Goal: Task Accomplishment & Management: Complete application form

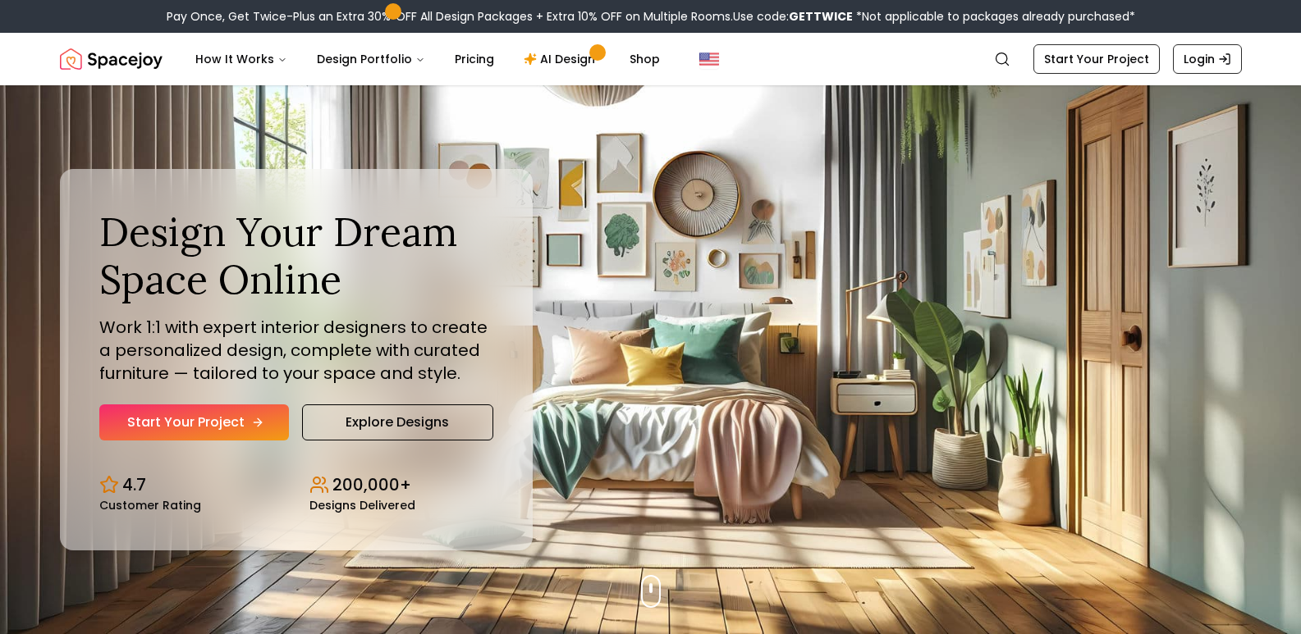
click at [209, 426] on link "Start Your Project" at bounding box center [194, 423] width 190 height 36
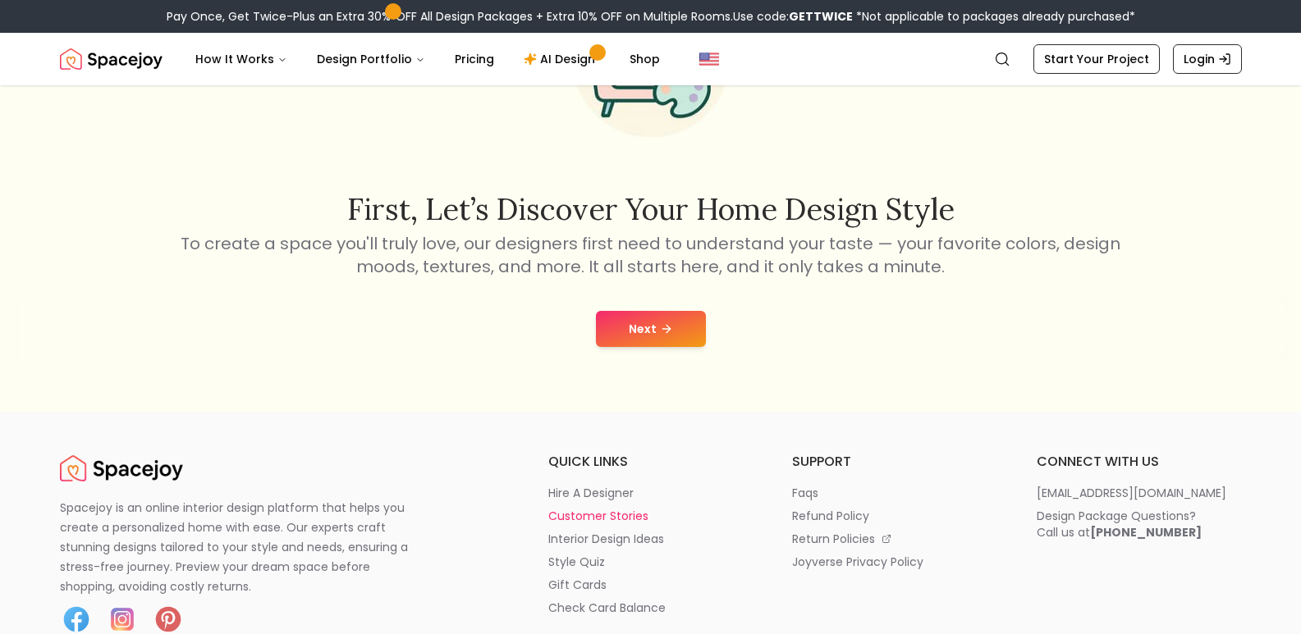
scroll to position [328, 0]
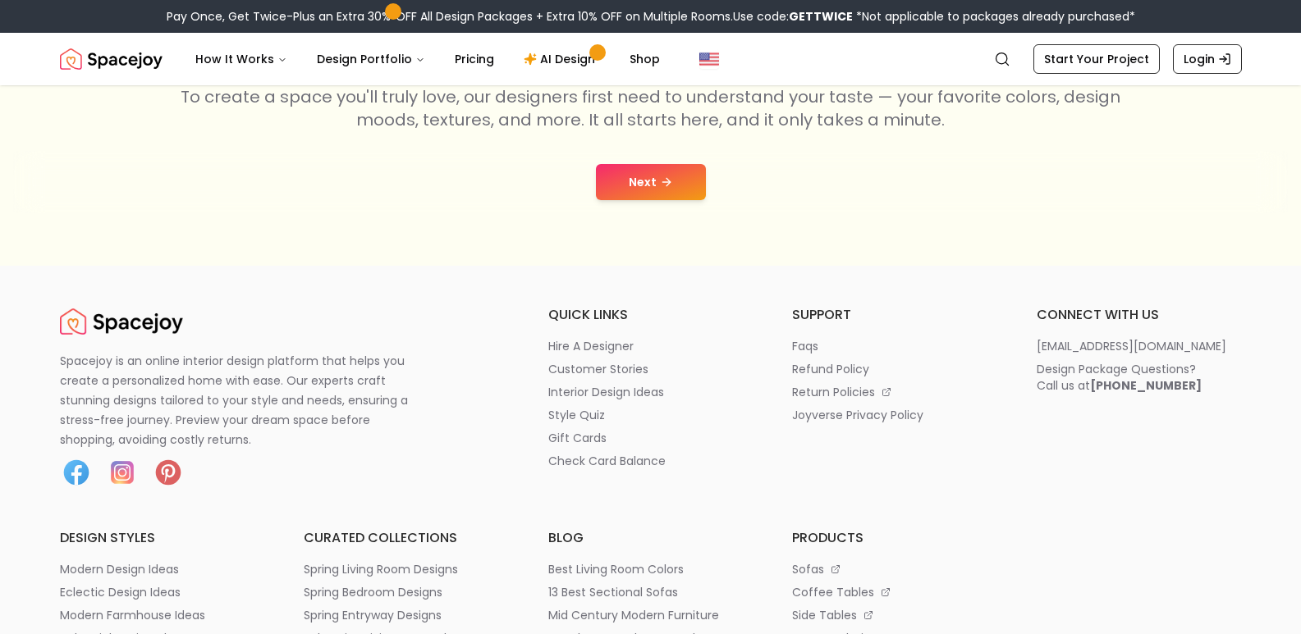
click at [650, 191] on button "Next" at bounding box center [651, 182] width 110 height 36
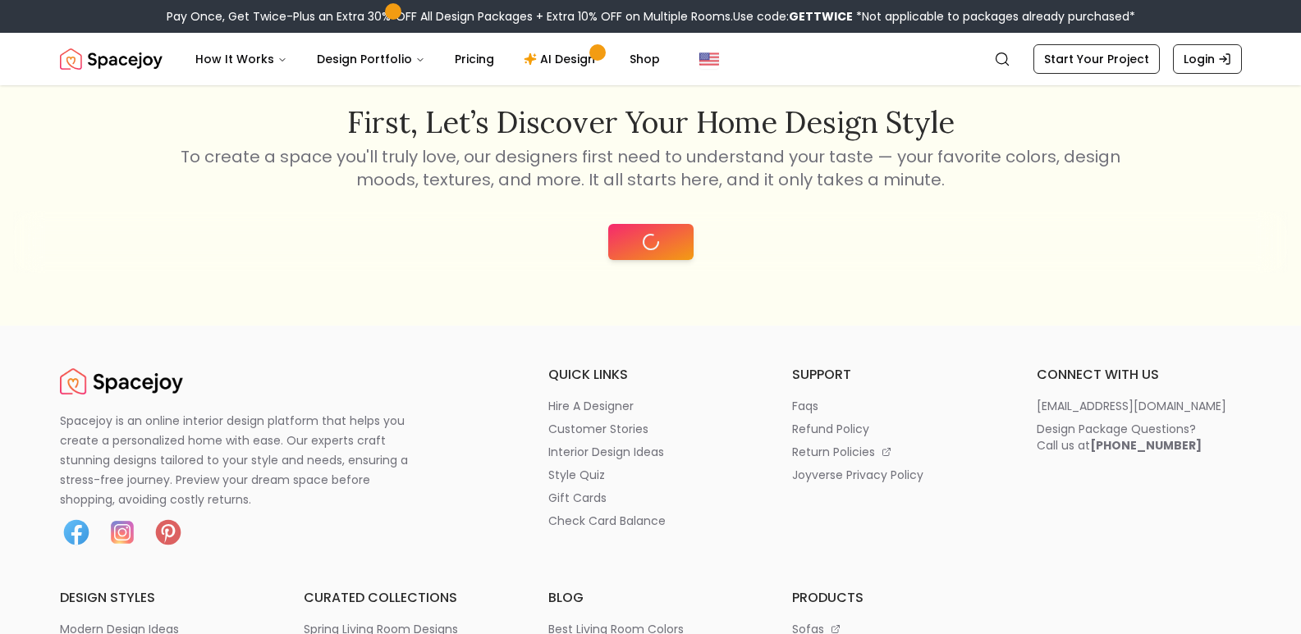
scroll to position [166, 0]
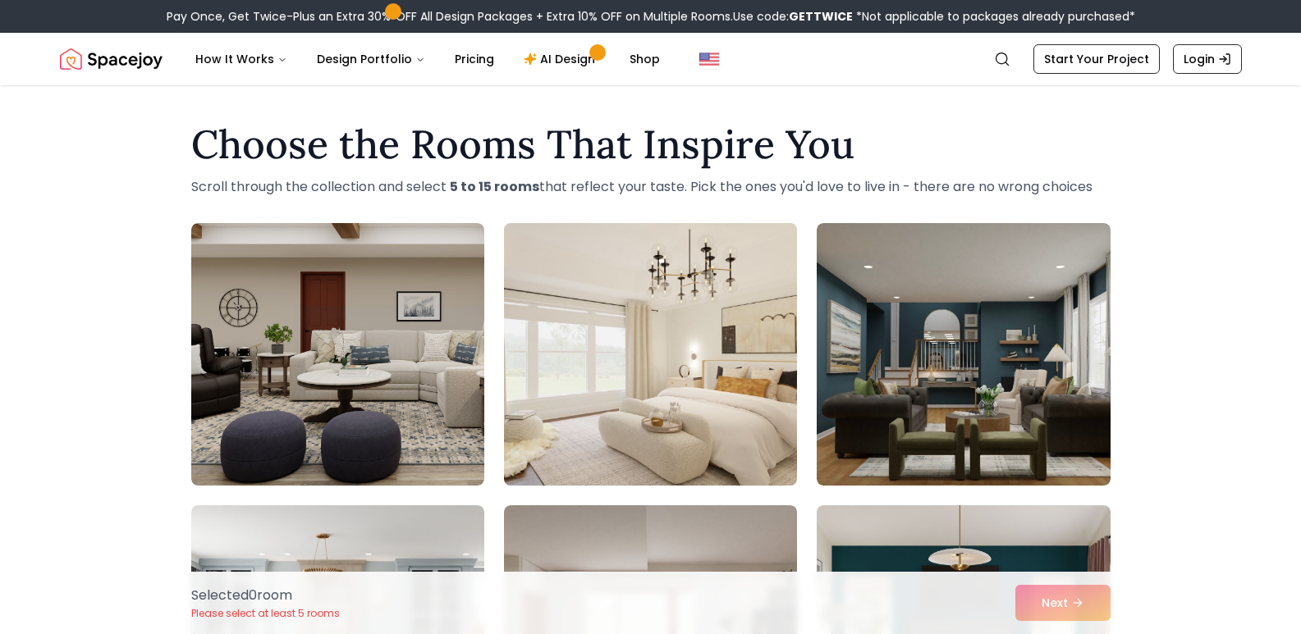
click at [638, 371] on img at bounding box center [651, 355] width 308 height 276
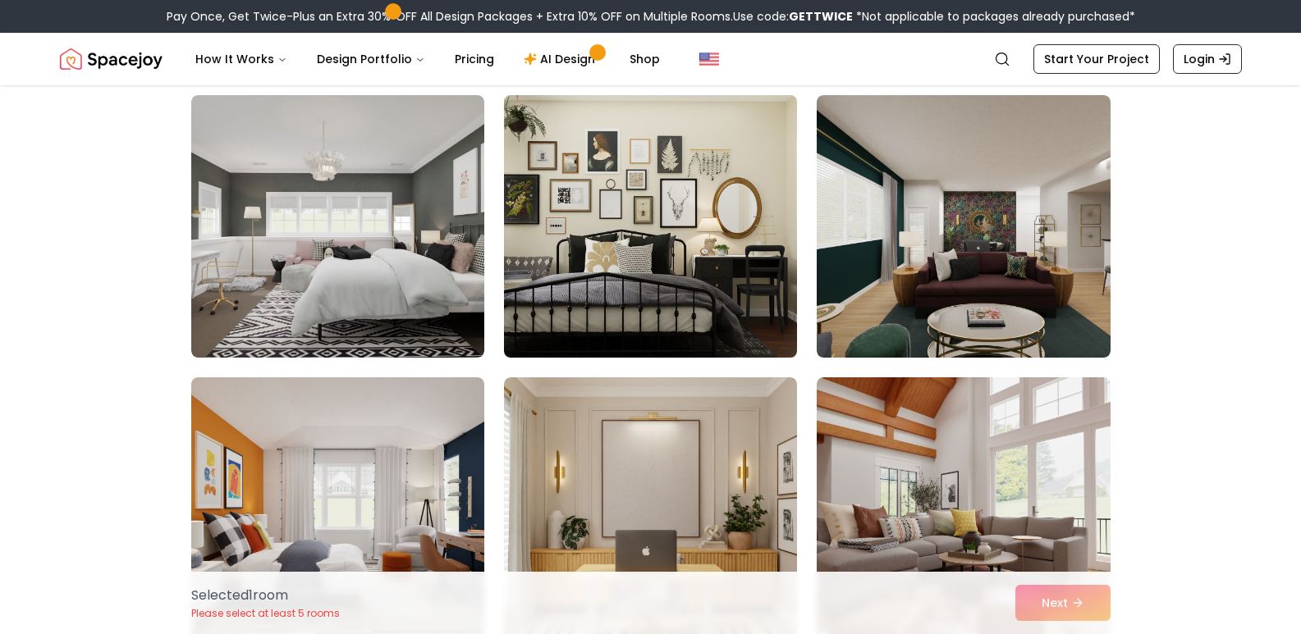
scroll to position [2134, 0]
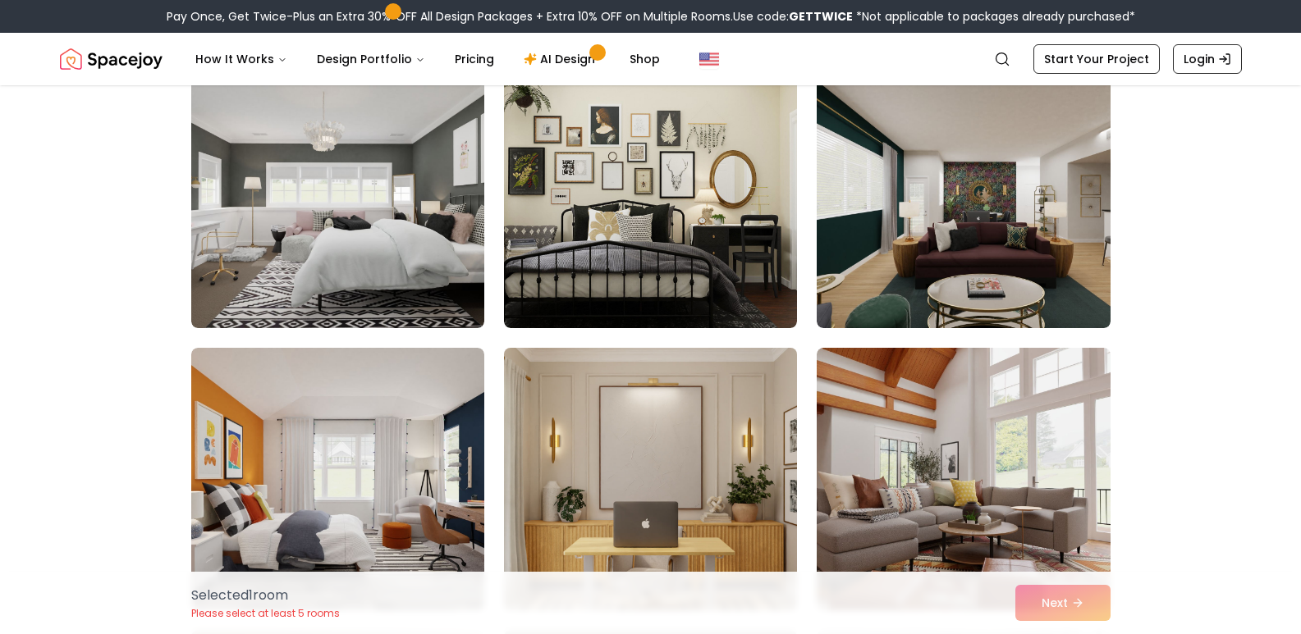
click at [693, 502] on img at bounding box center [651, 479] width 308 height 276
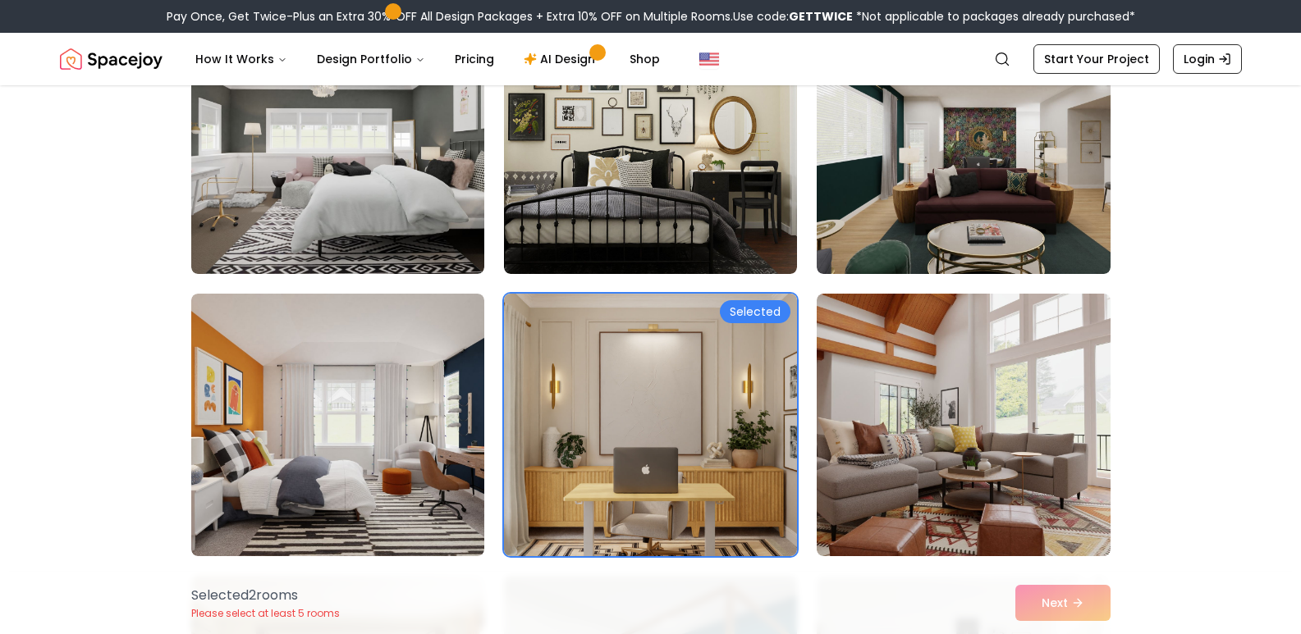
scroll to position [2298, 0]
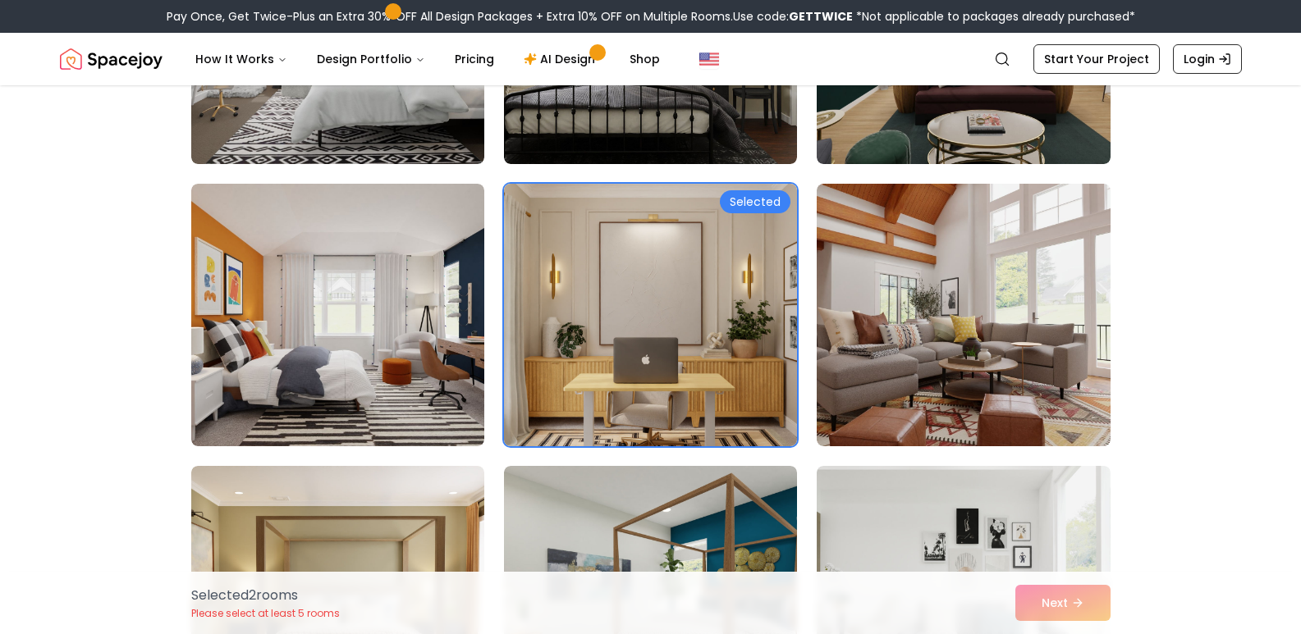
drag, startPoint x: 763, startPoint y: 191, endPoint x: 779, endPoint y: 204, distance: 19.9
click at [764, 192] on div "Selected" at bounding box center [755, 201] width 71 height 23
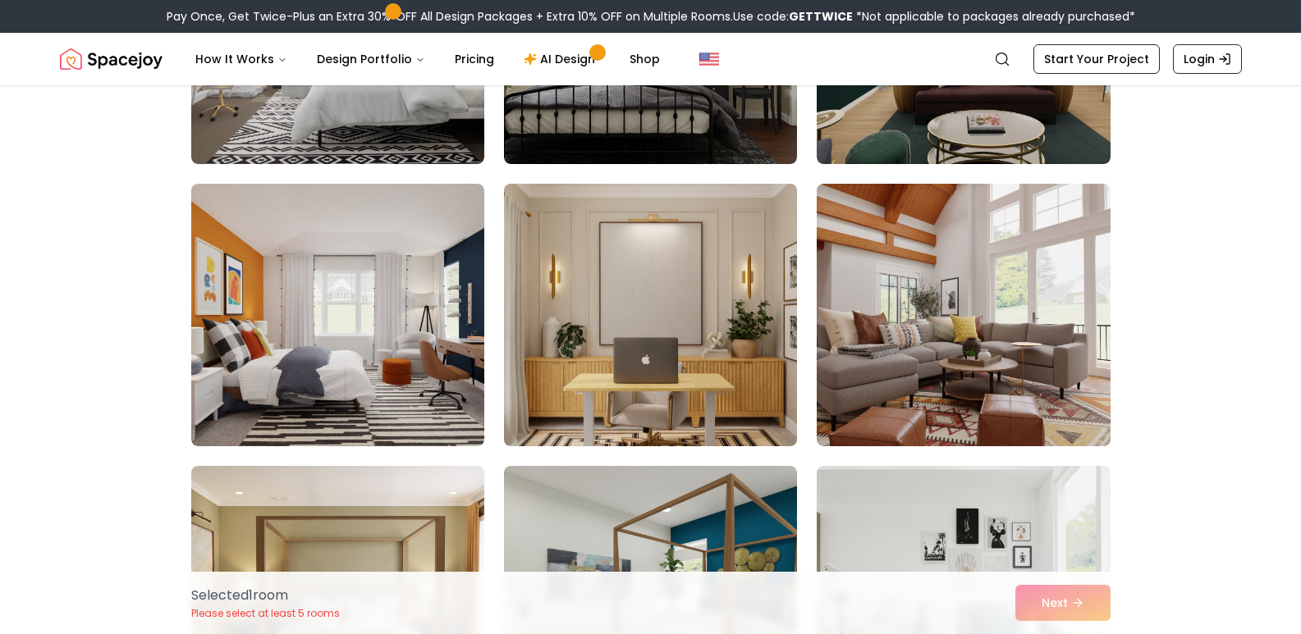
click at [676, 253] on img at bounding box center [651, 315] width 308 height 276
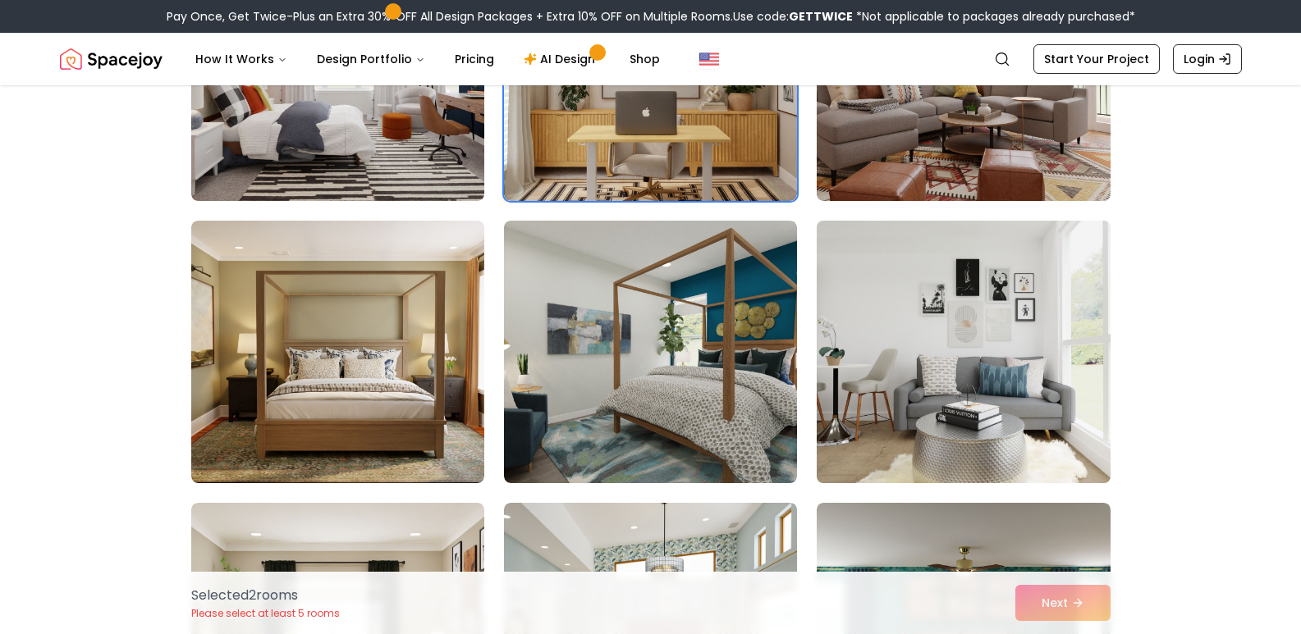
scroll to position [2544, 0]
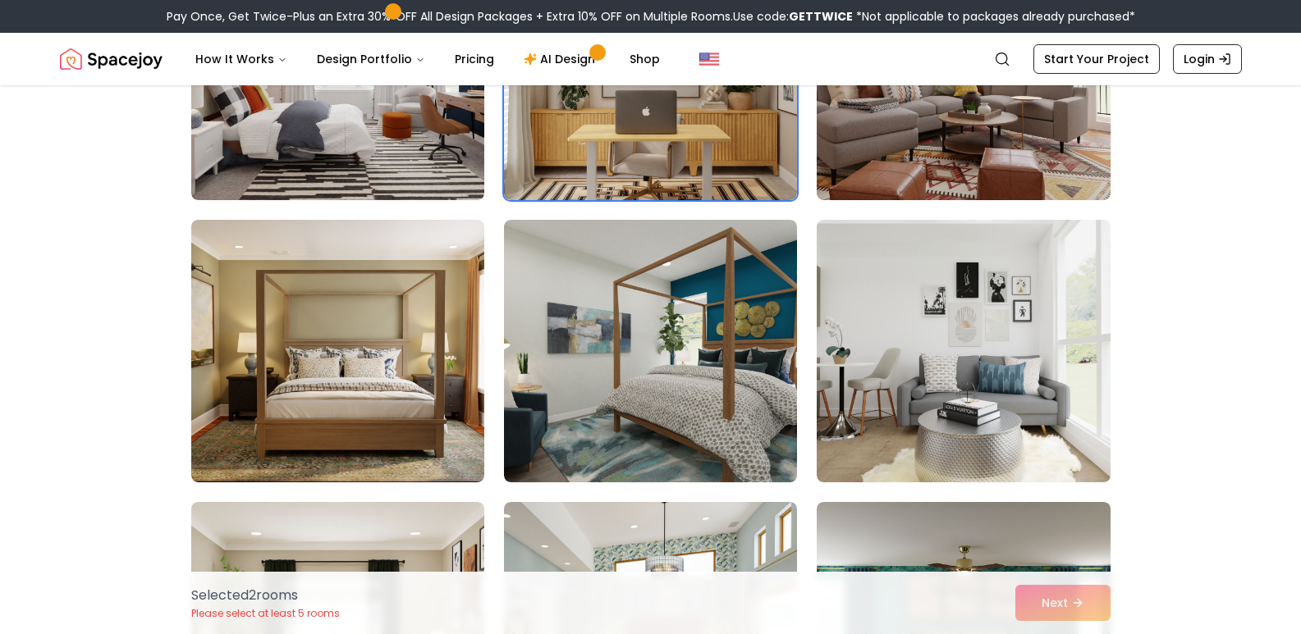
click at [1097, 609] on div "Selected 2 room s Please select at least 5 rooms Next" at bounding box center [650, 603] width 945 height 62
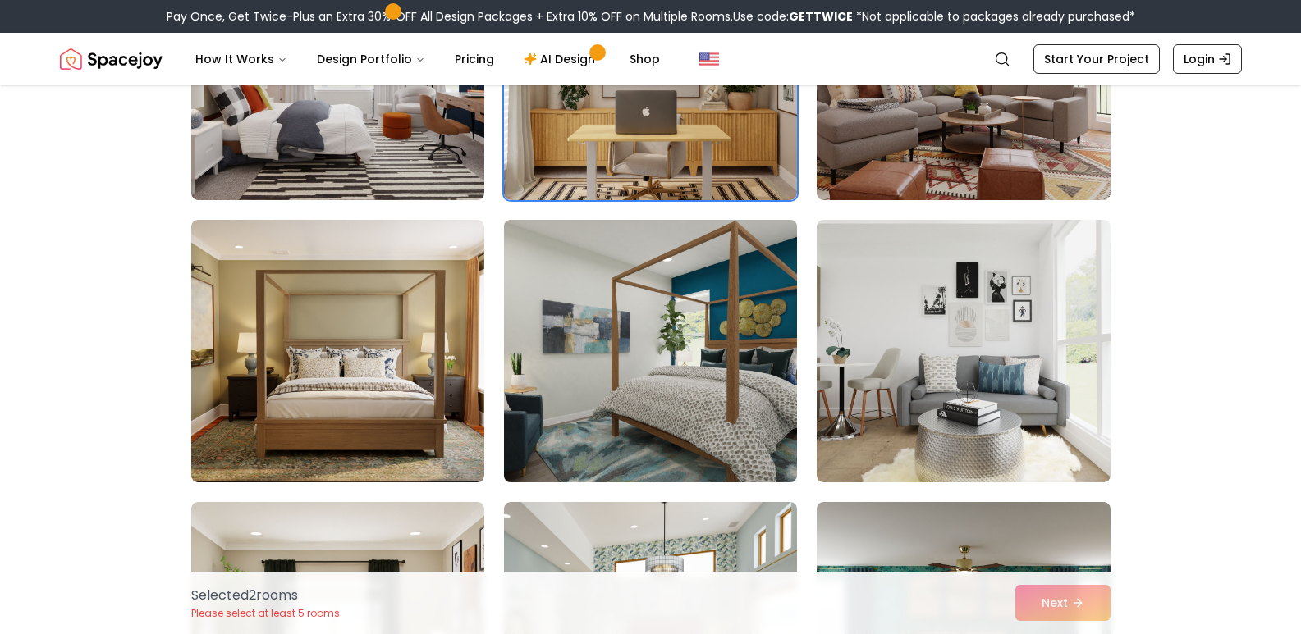
click at [705, 318] on img at bounding box center [651, 351] width 308 height 276
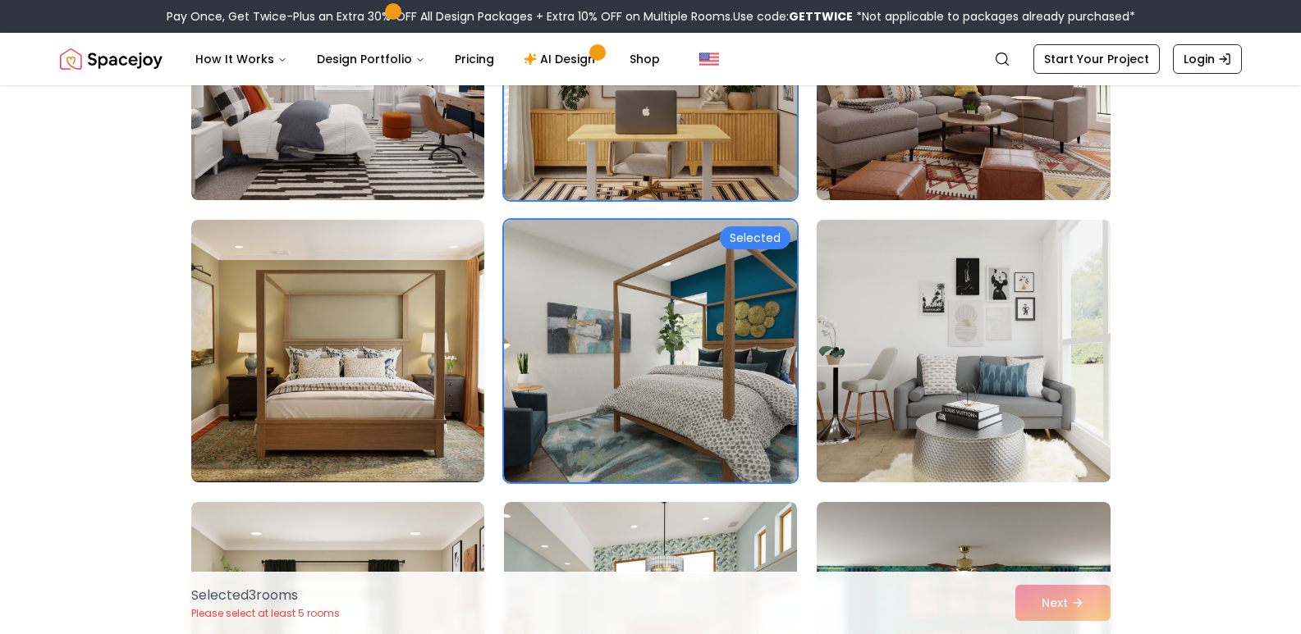
click at [929, 375] on img at bounding box center [963, 351] width 308 height 276
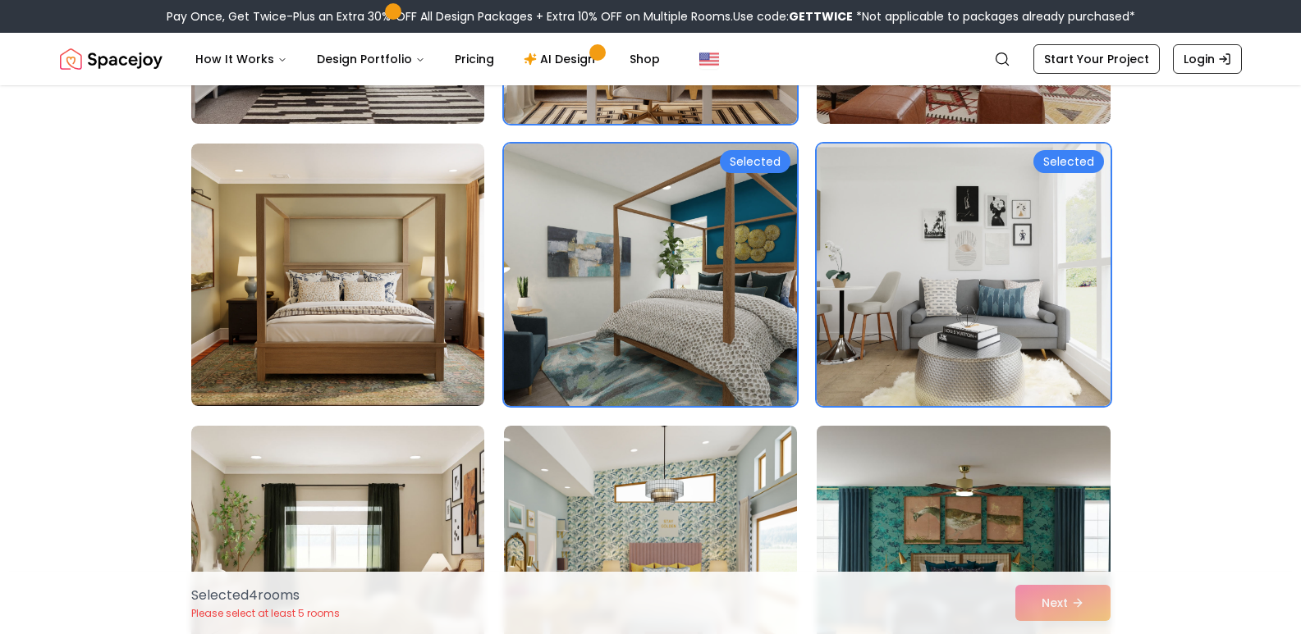
scroll to position [2872, 0]
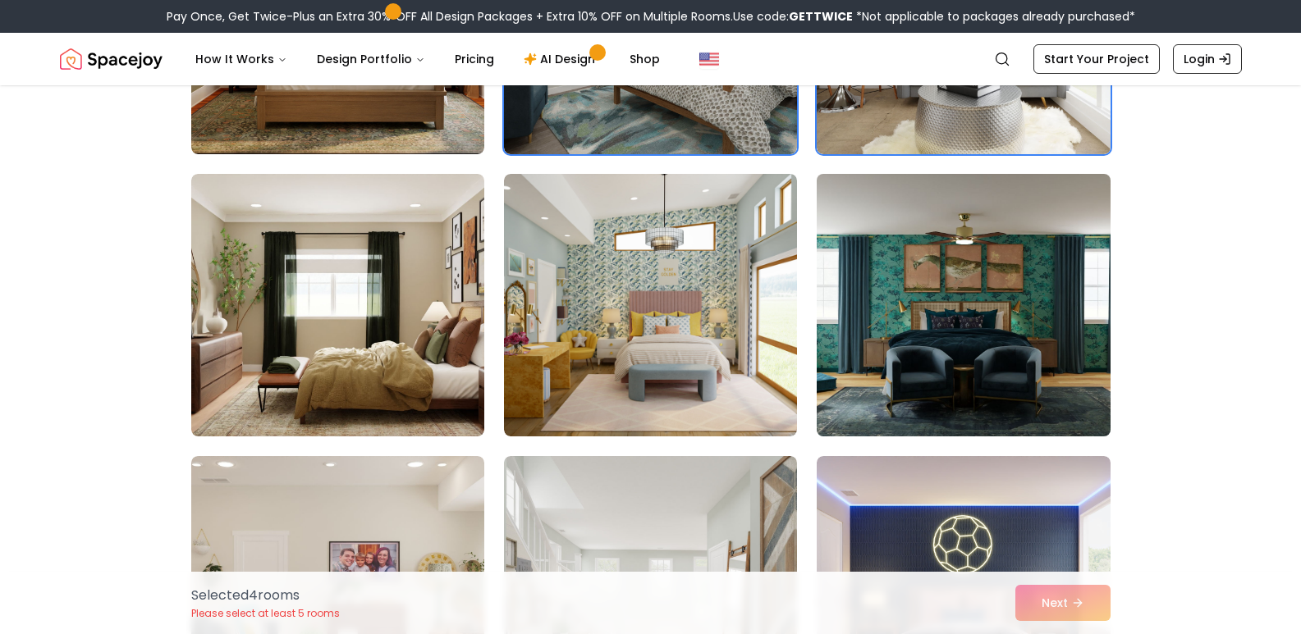
click at [918, 402] on img at bounding box center [963, 305] width 308 height 276
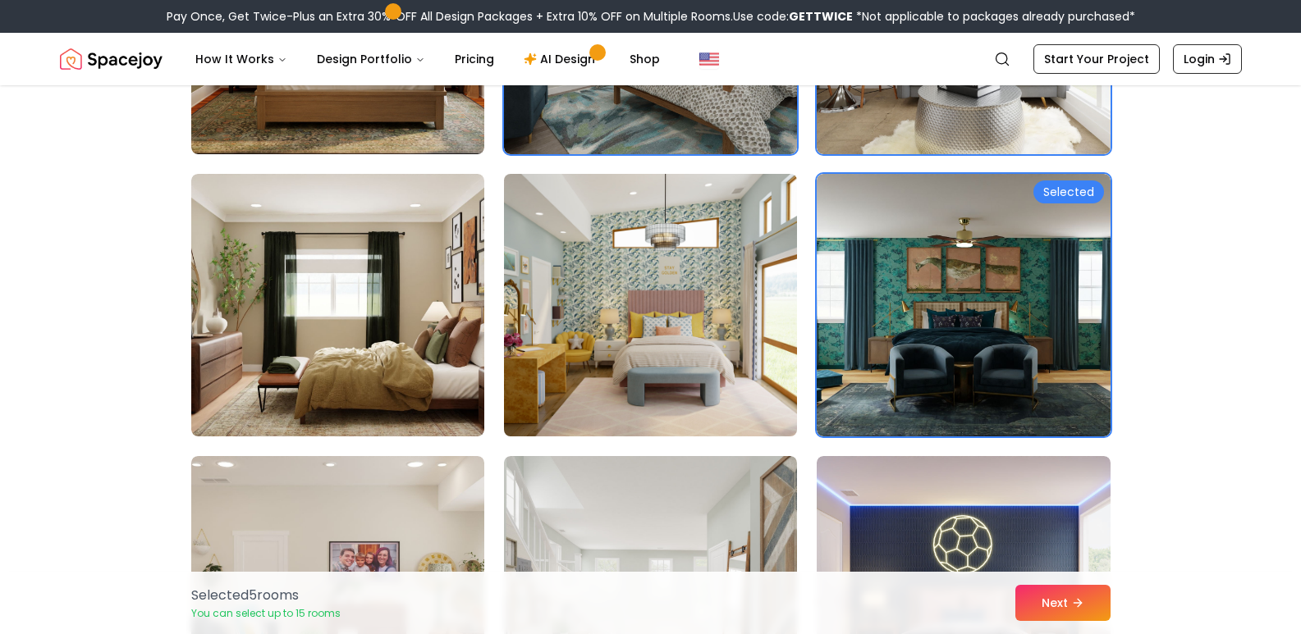
click at [691, 283] on img at bounding box center [651, 305] width 308 height 276
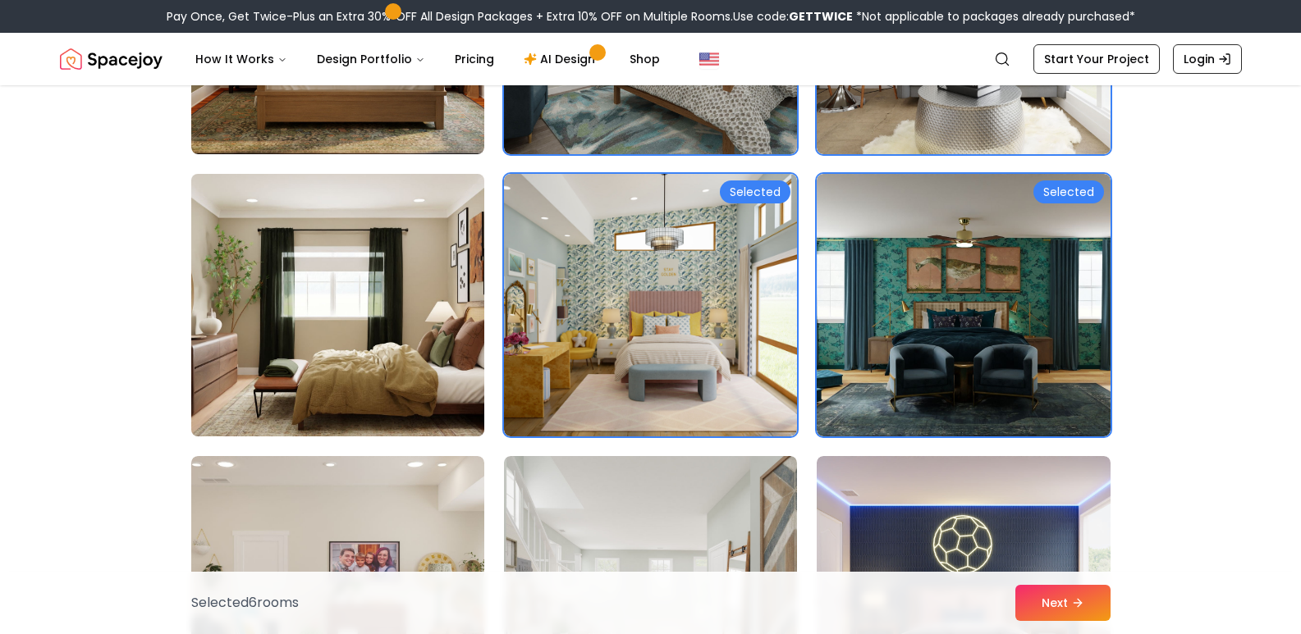
click at [442, 313] on img at bounding box center [338, 305] width 308 height 276
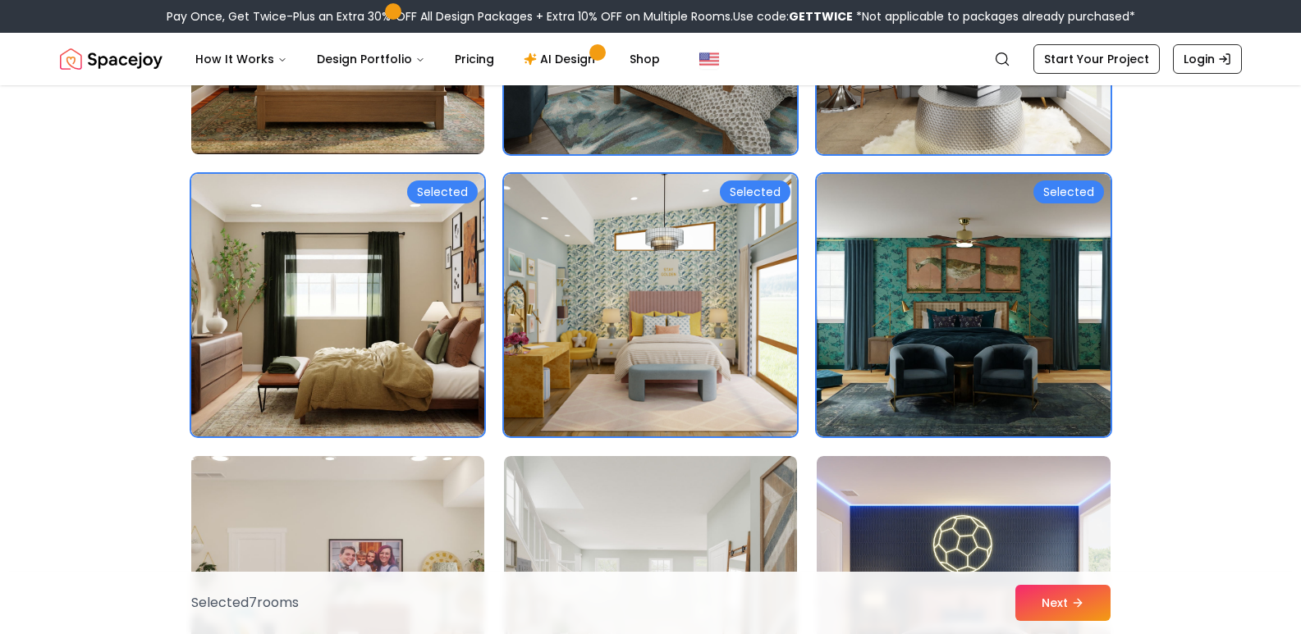
click at [393, 513] on img at bounding box center [338, 588] width 308 height 276
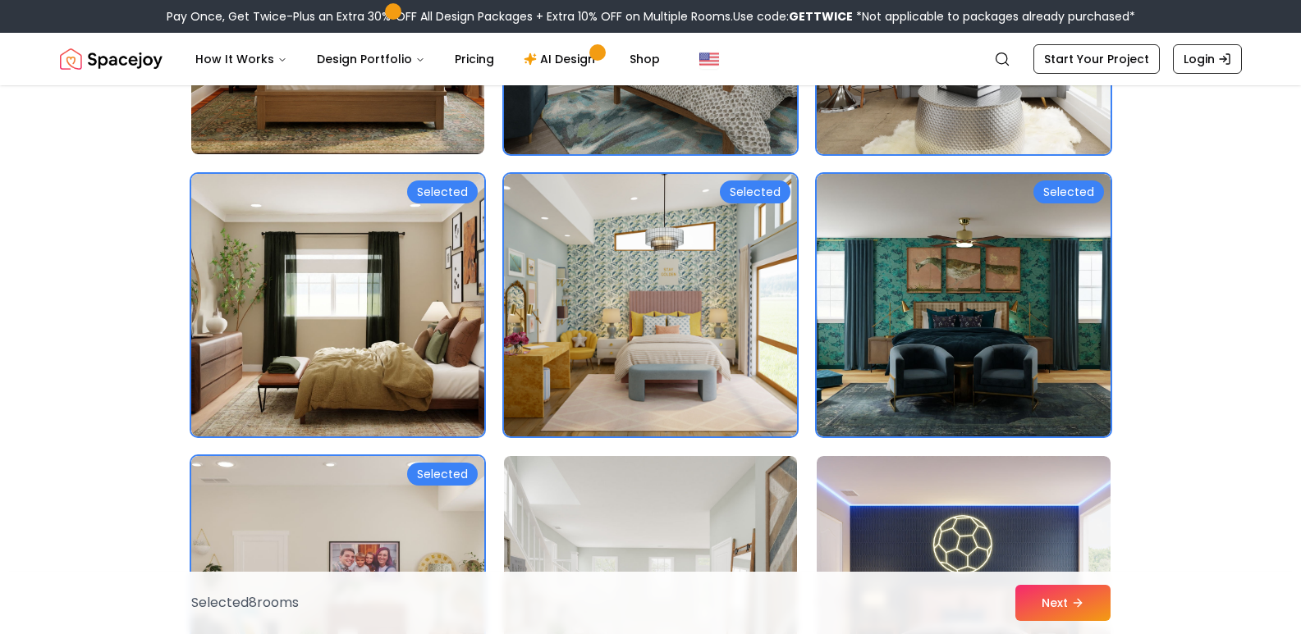
click at [601, 543] on img at bounding box center [651, 588] width 308 height 276
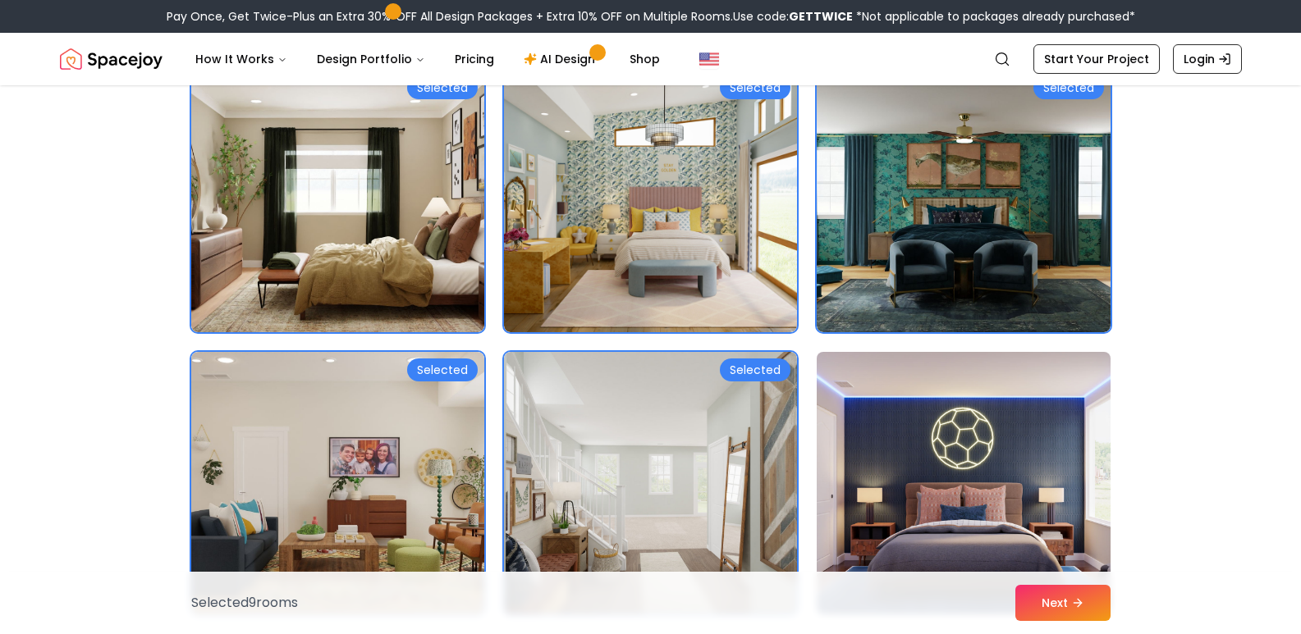
scroll to position [3037, 0]
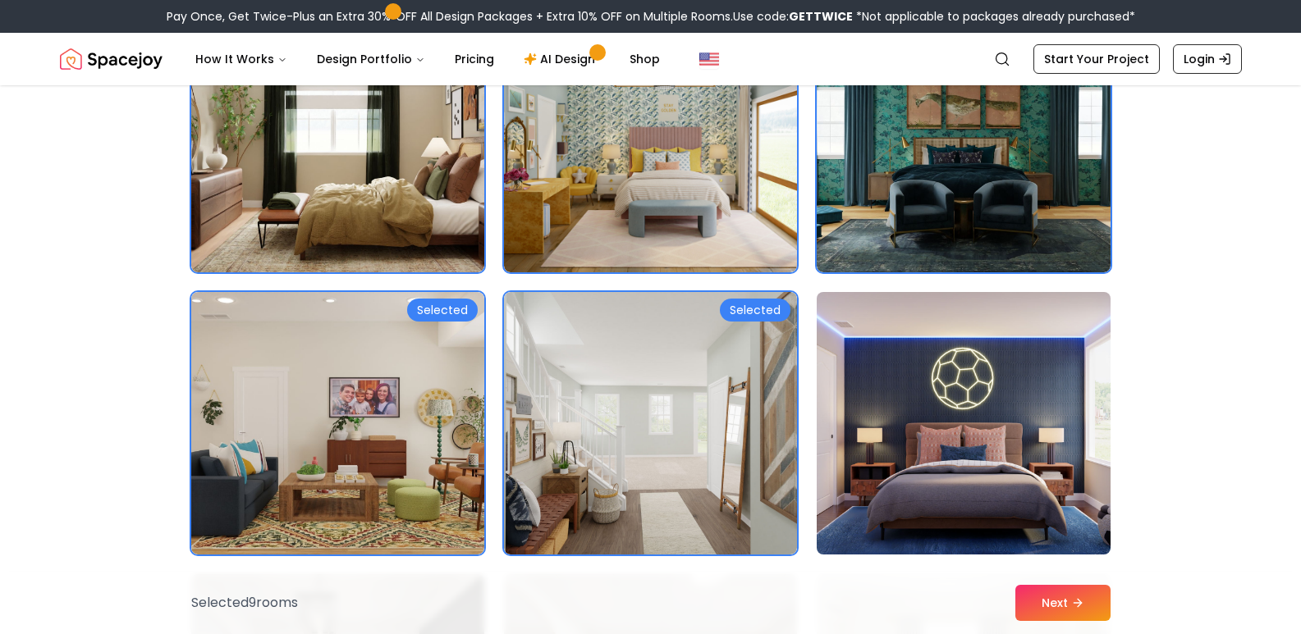
click at [954, 429] on img at bounding box center [963, 424] width 308 height 276
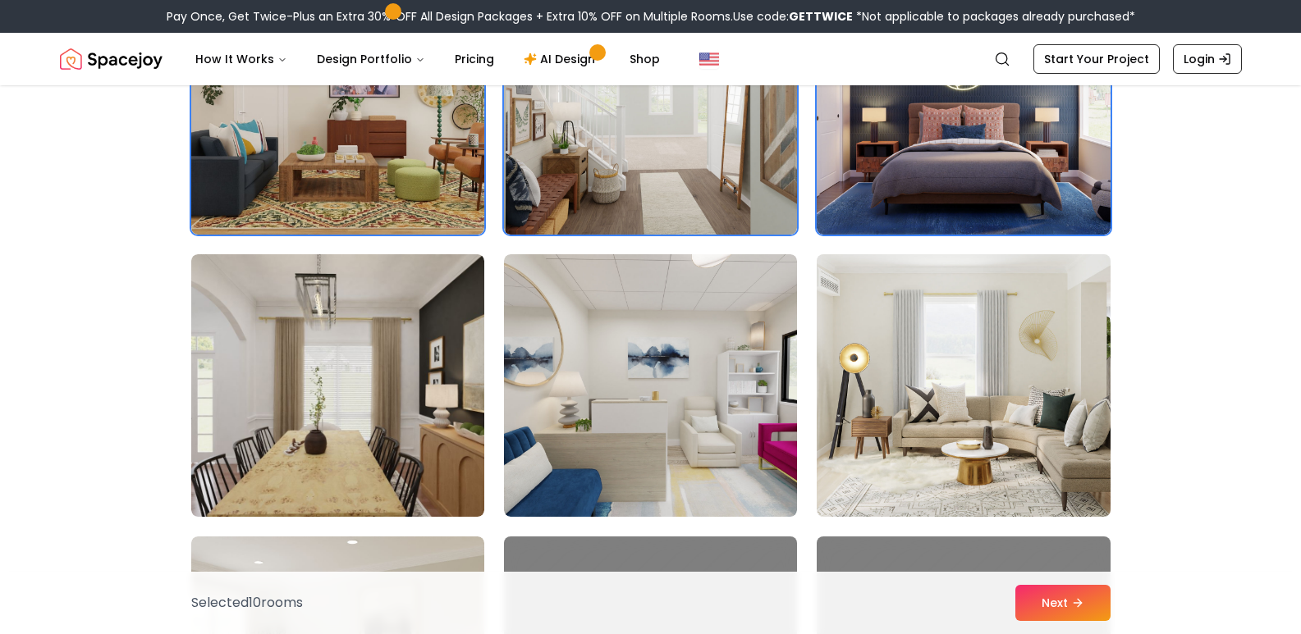
scroll to position [3365, 0]
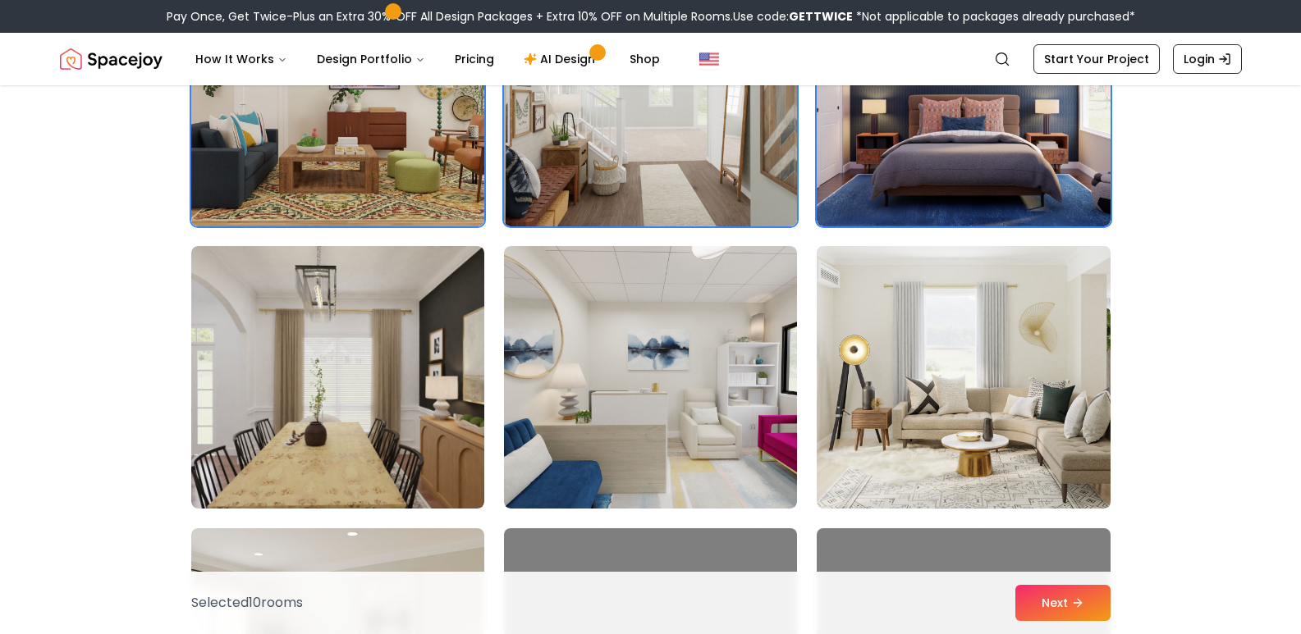
click at [904, 450] on img at bounding box center [963, 378] width 308 height 276
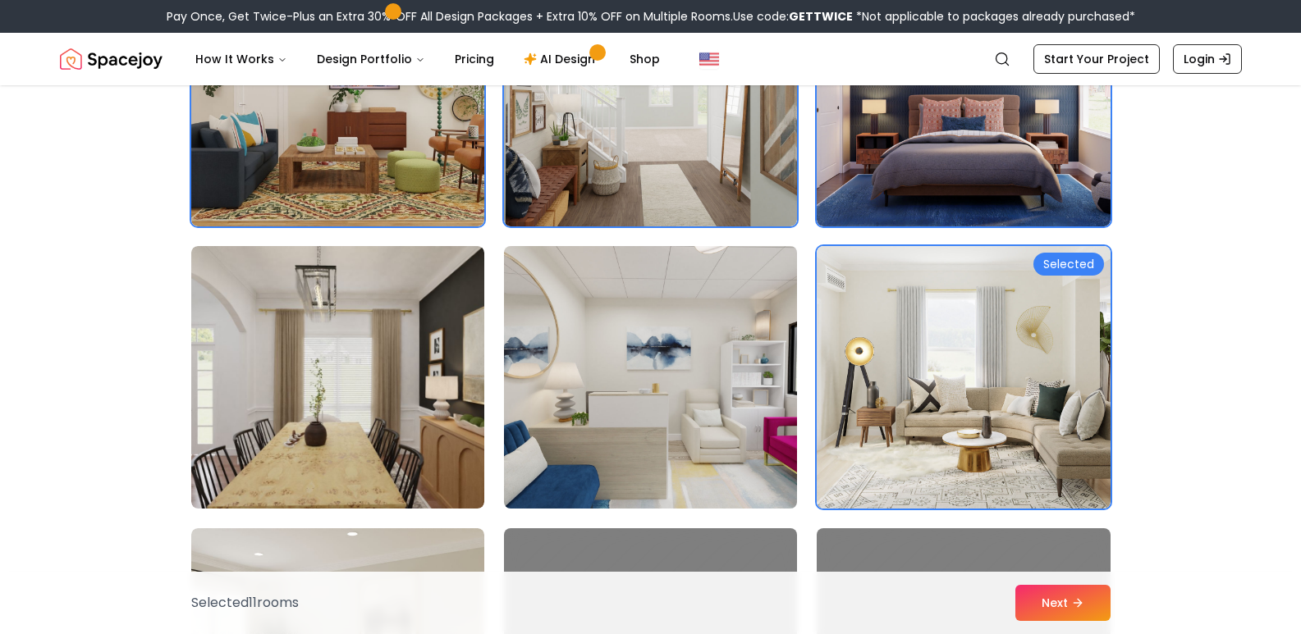
click at [603, 371] on img at bounding box center [651, 378] width 308 height 276
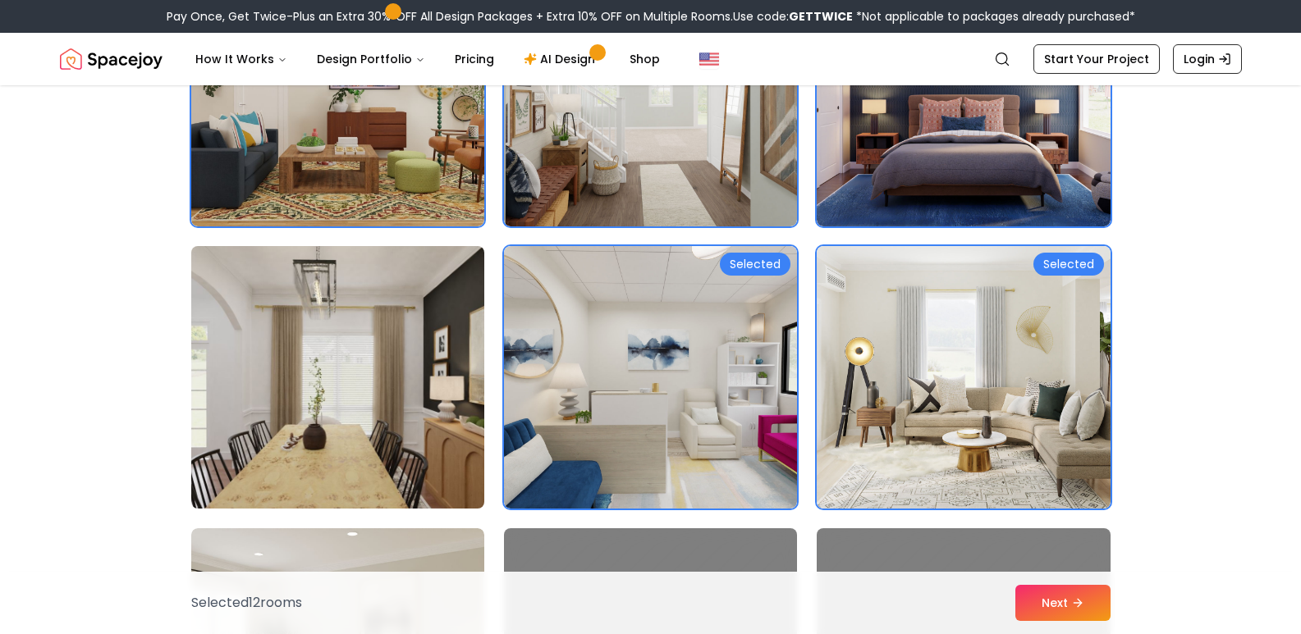
click at [299, 328] on img at bounding box center [338, 378] width 308 height 276
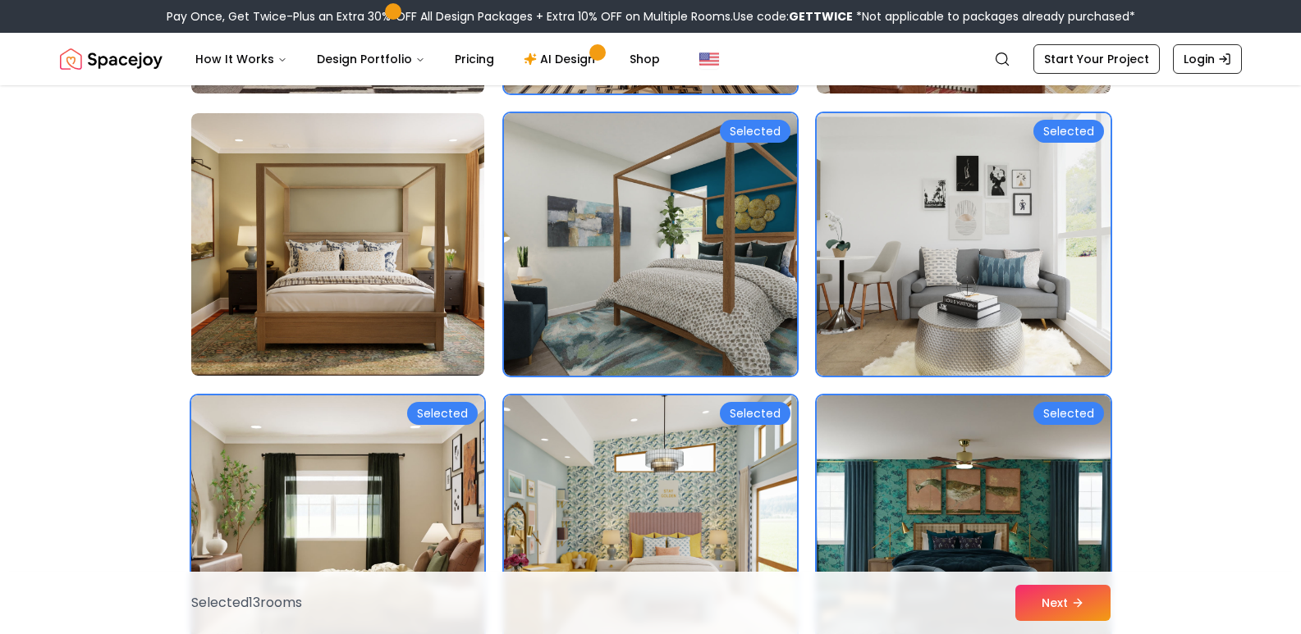
scroll to position [2626, 0]
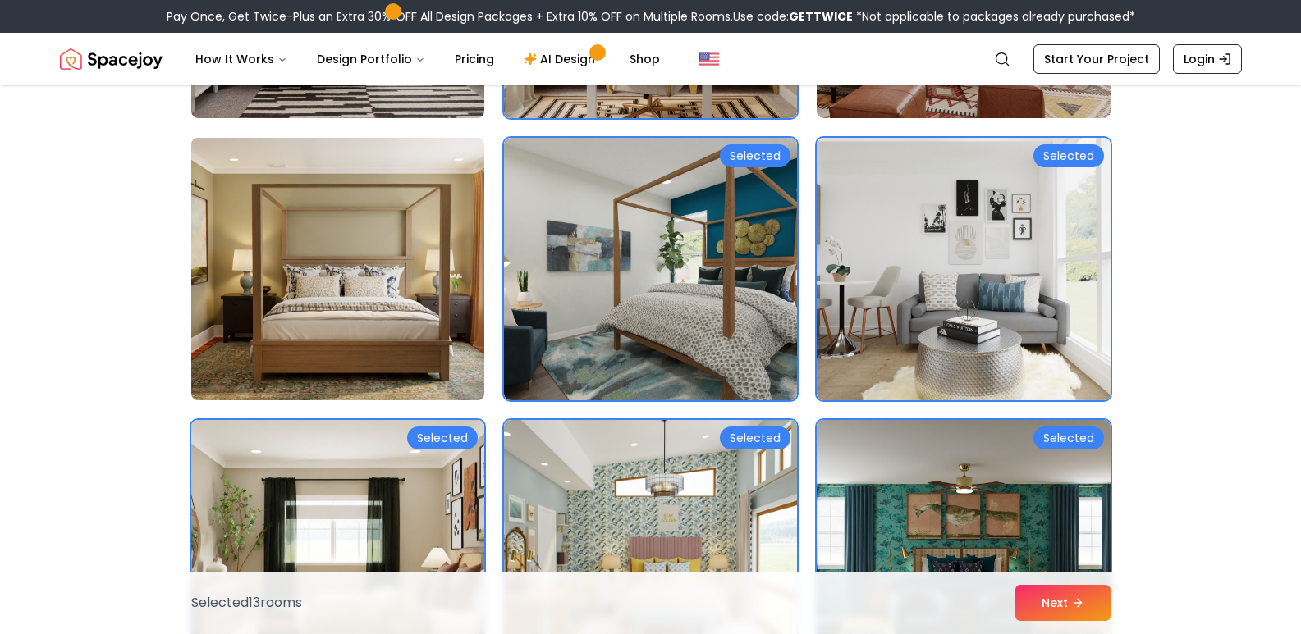
click at [349, 226] on img at bounding box center [338, 269] width 308 height 276
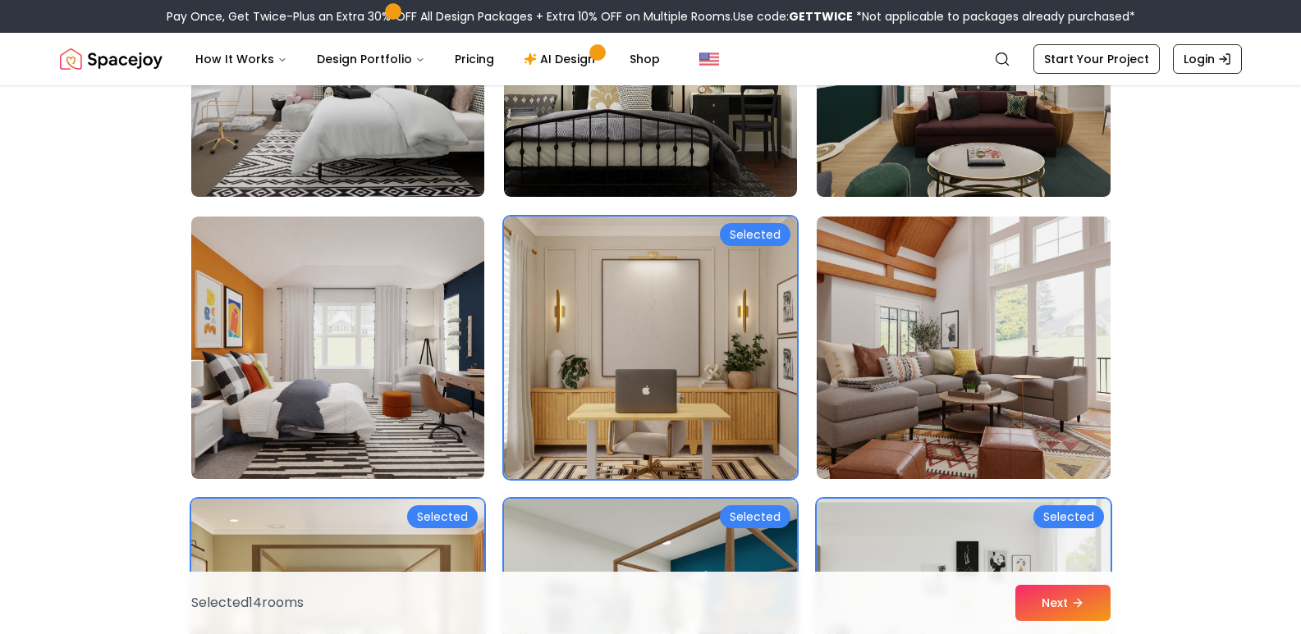
scroll to position [2216, 0]
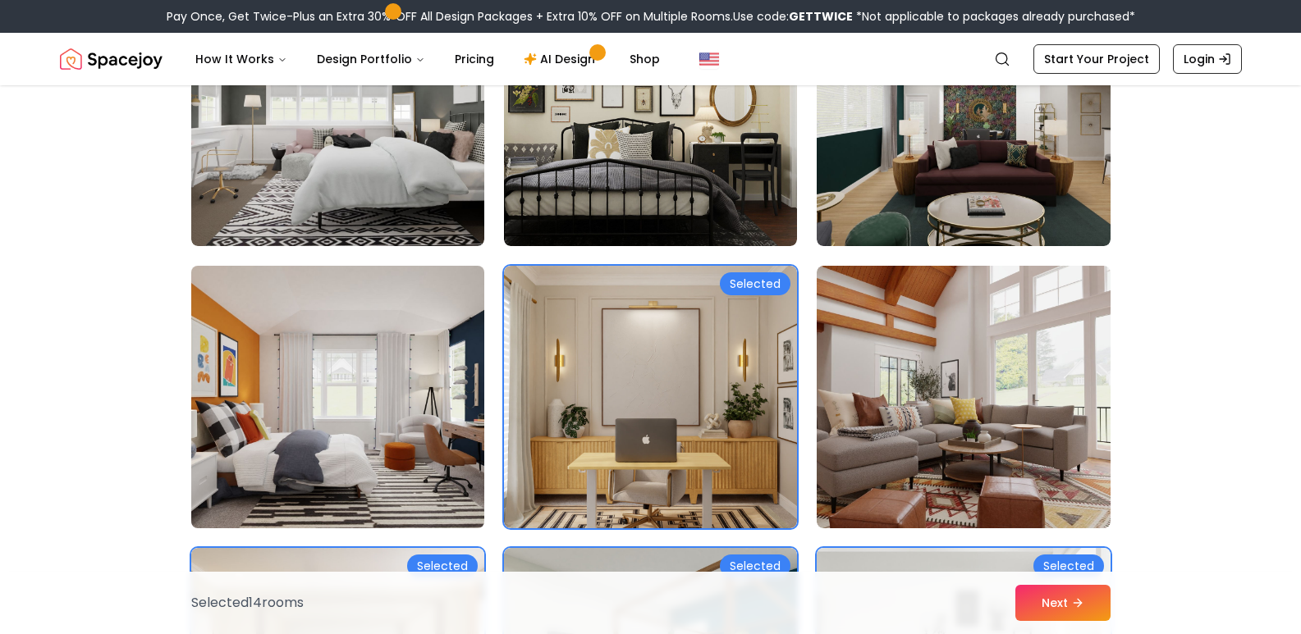
click at [368, 396] on img at bounding box center [338, 397] width 308 height 276
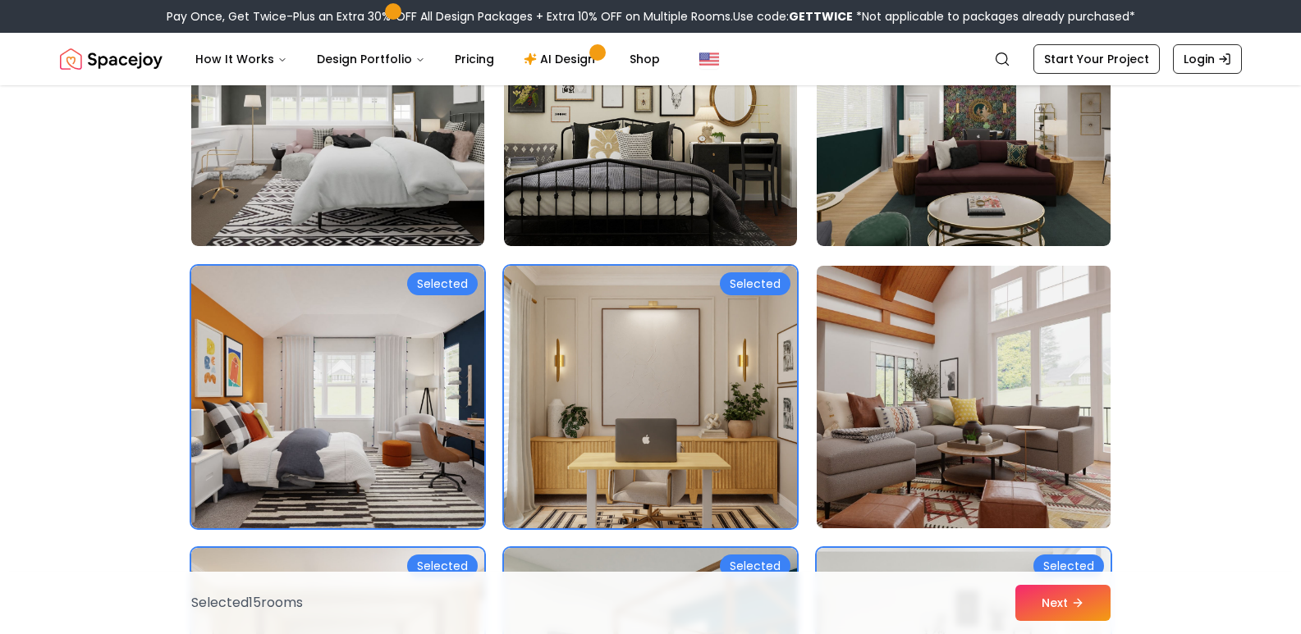
click at [939, 461] on img at bounding box center [963, 397] width 308 height 276
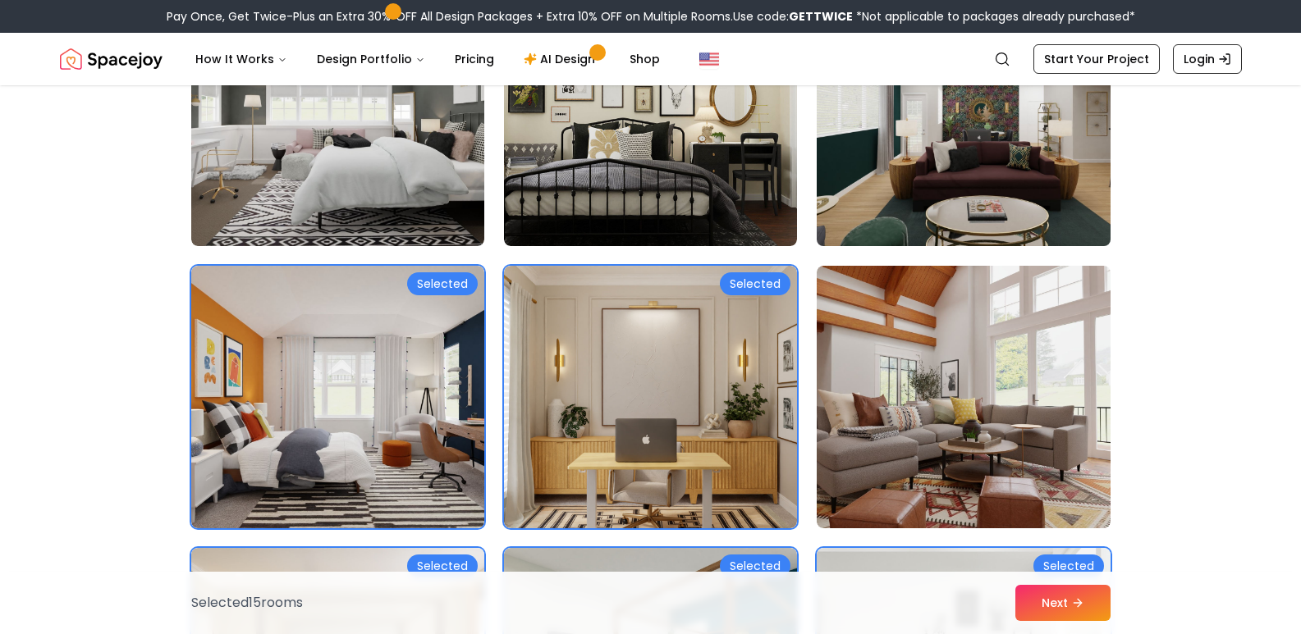
click at [904, 227] on img at bounding box center [963, 115] width 308 height 276
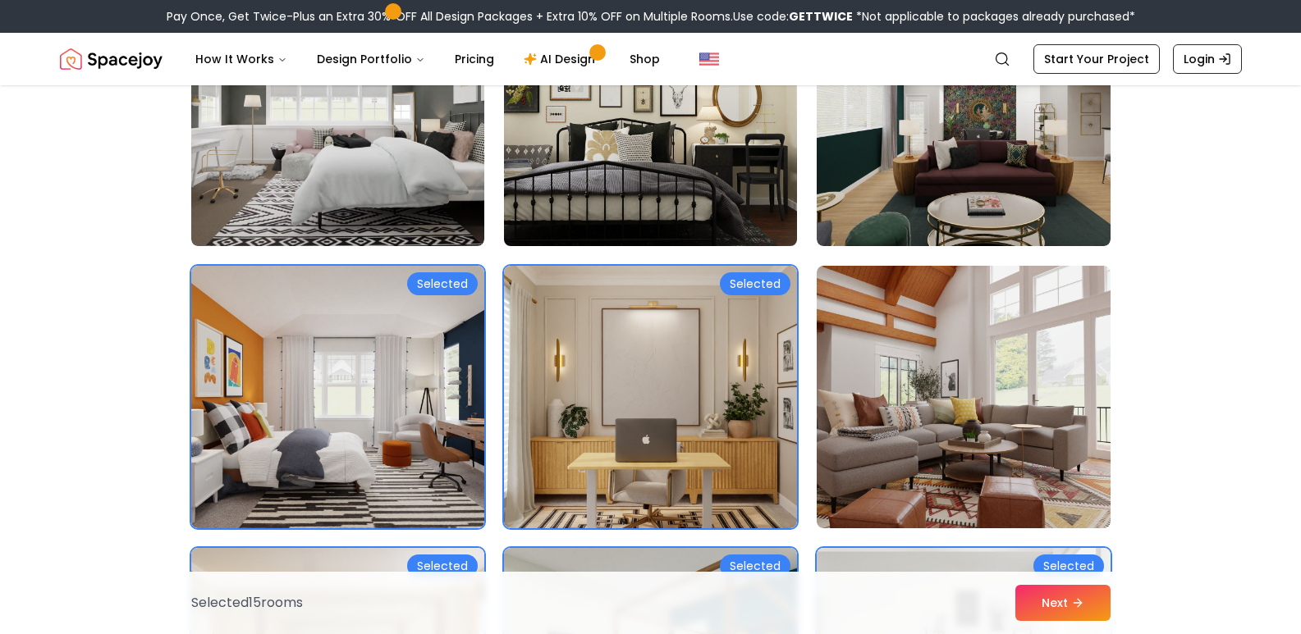
click at [693, 167] on img at bounding box center [651, 115] width 308 height 276
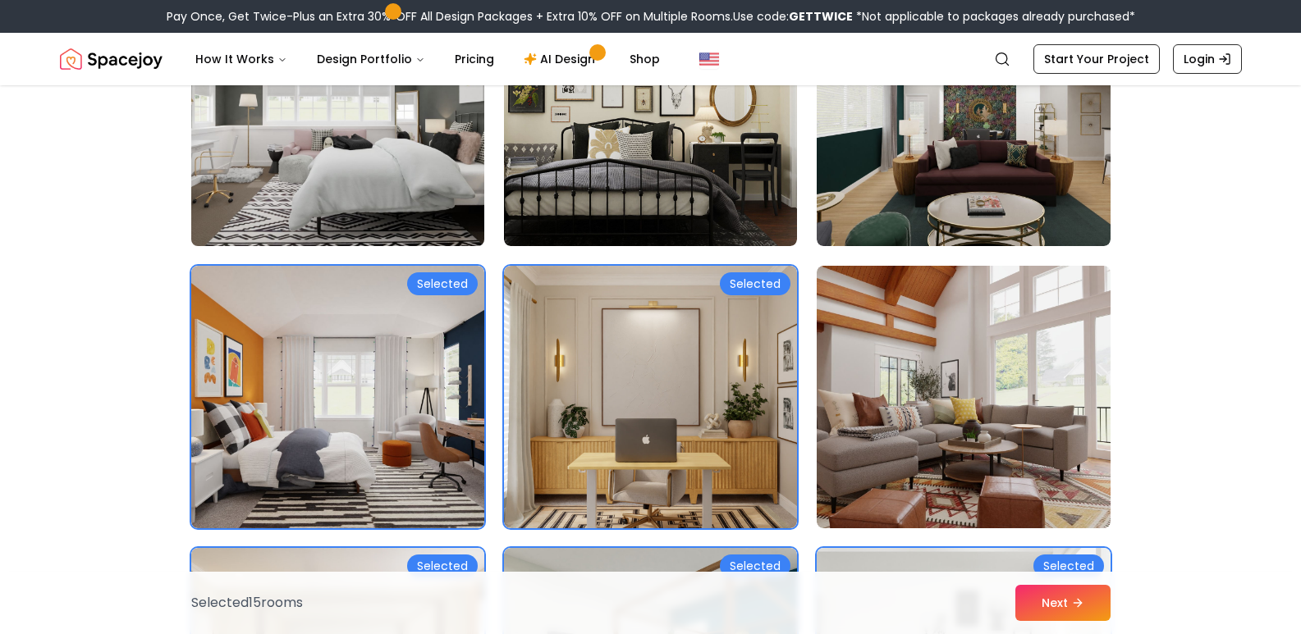
click at [386, 149] on img at bounding box center [338, 115] width 308 height 276
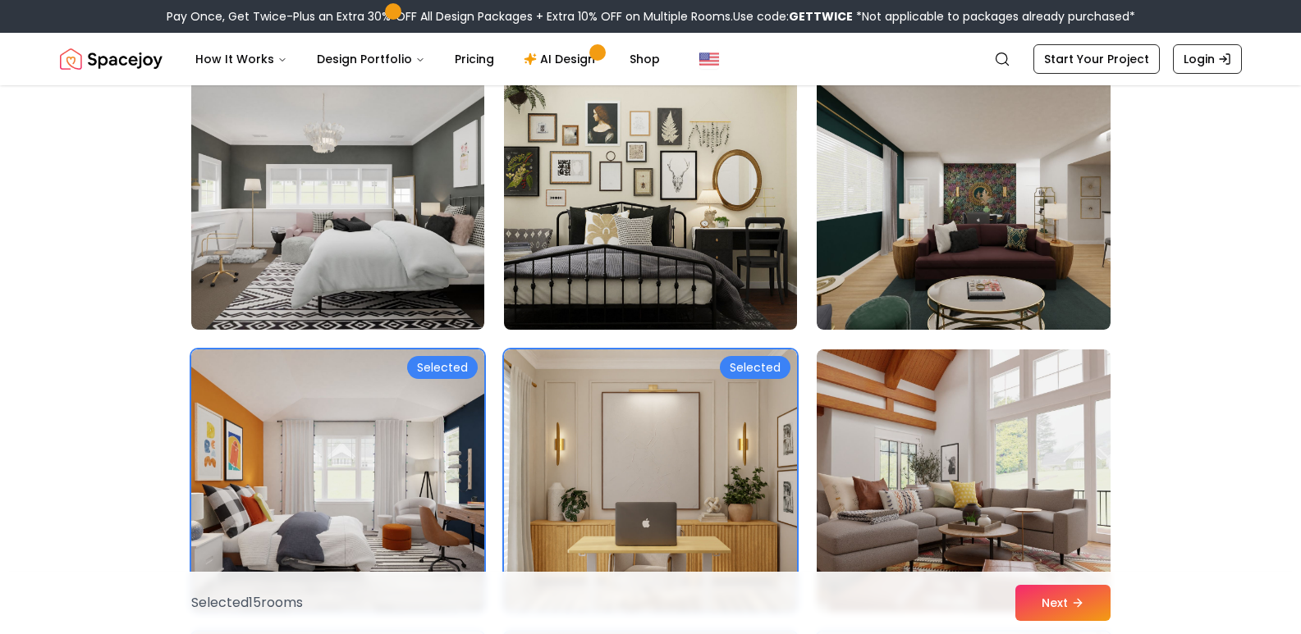
scroll to position [1970, 0]
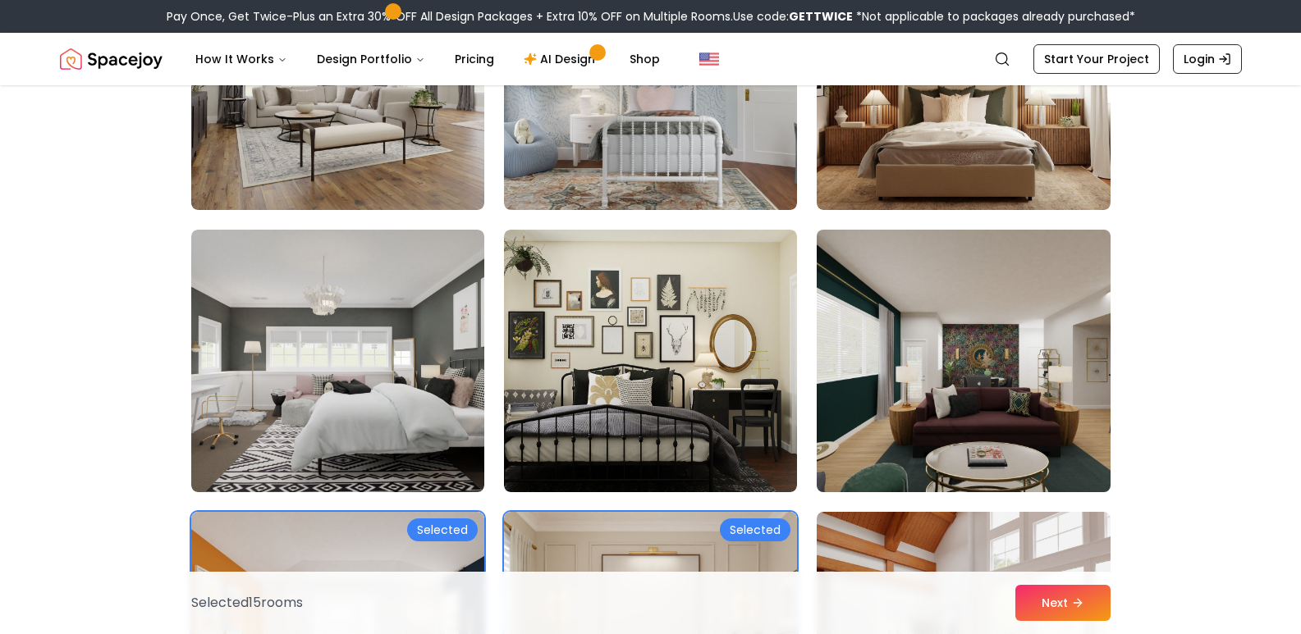
click at [982, 382] on img at bounding box center [963, 361] width 308 height 276
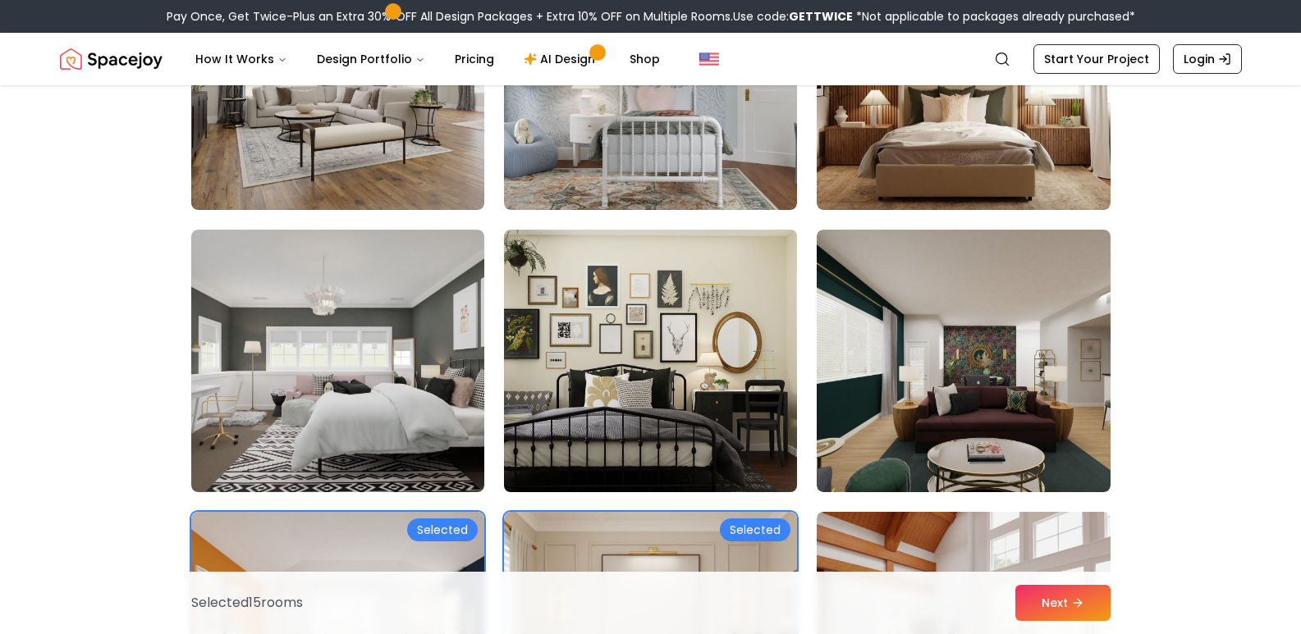
click at [602, 322] on img at bounding box center [651, 361] width 308 height 276
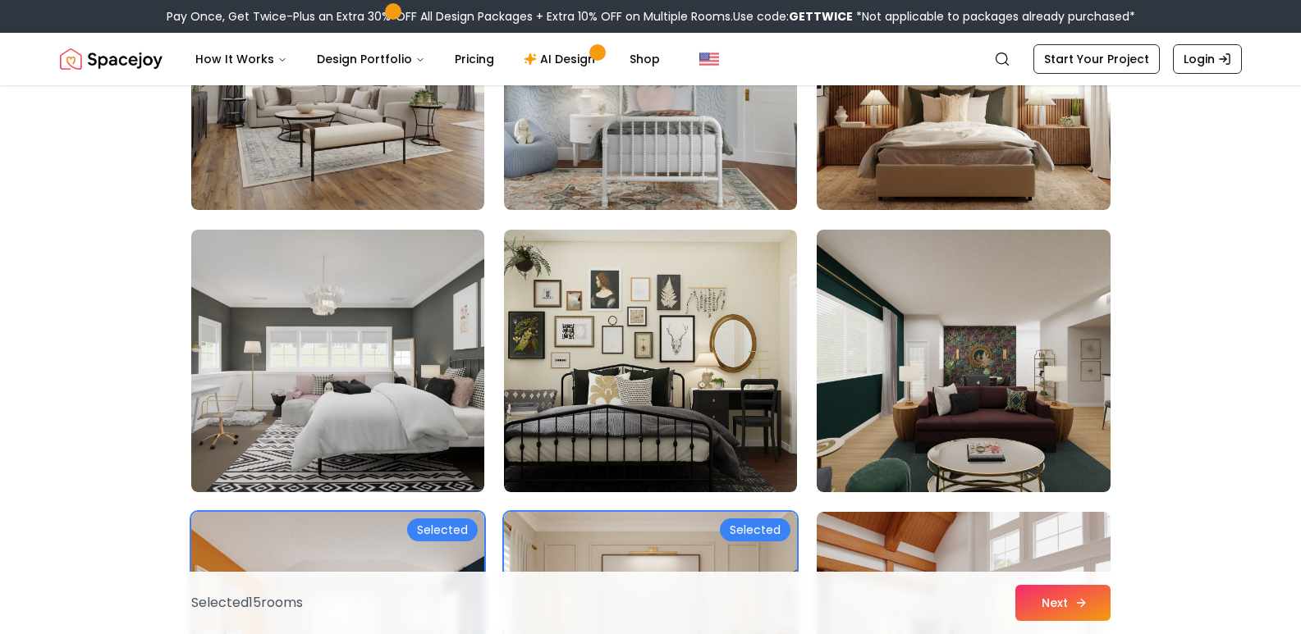
click at [1047, 602] on button "Next" at bounding box center [1062, 603] width 95 height 36
